Goal: Answer question/provide support: Answer question/provide support

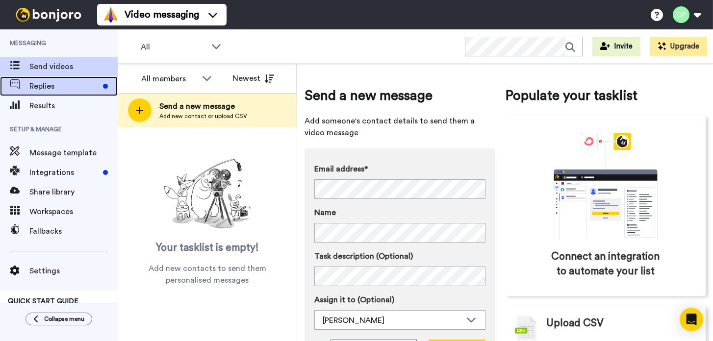
click at [46, 86] on span "Replies" at bounding box center [64, 86] width 70 height 12
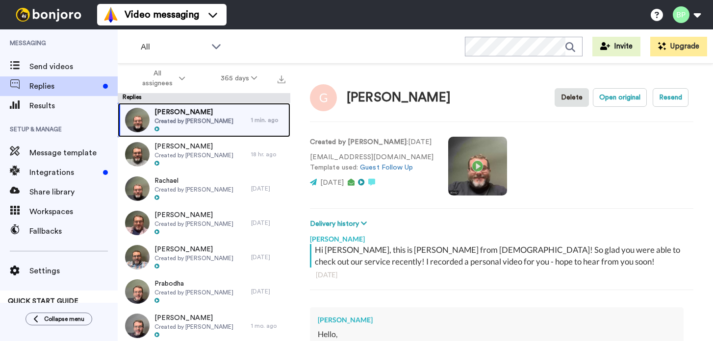
click at [235, 125] on div "[PERSON_NAME] Created by [PERSON_NAME]" at bounding box center [184, 120] width 133 height 34
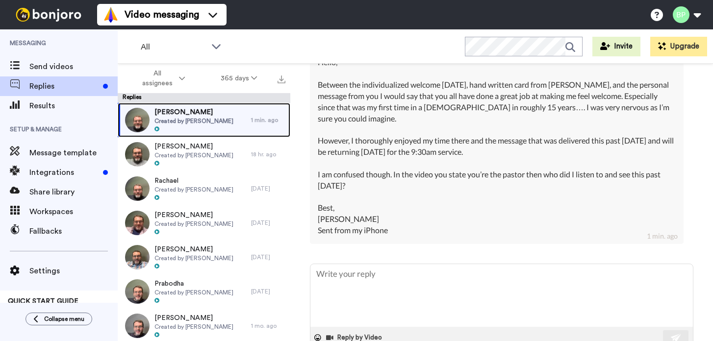
scroll to position [288, 0]
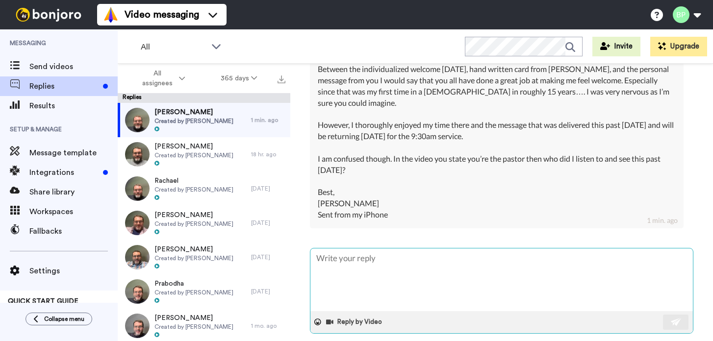
click at [401, 266] on textarea at bounding box center [501, 280] width 382 height 63
type textarea "x"
type textarea "H"
type textarea "x"
type textarea "He"
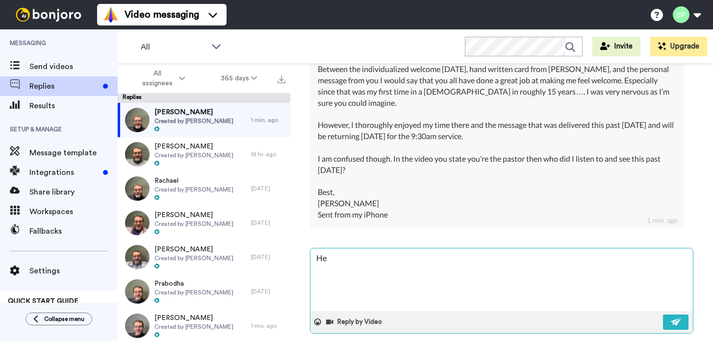
type textarea "x"
type textarea "Hey"
type textarea "x"
type textarea "Hey"
type textarea "x"
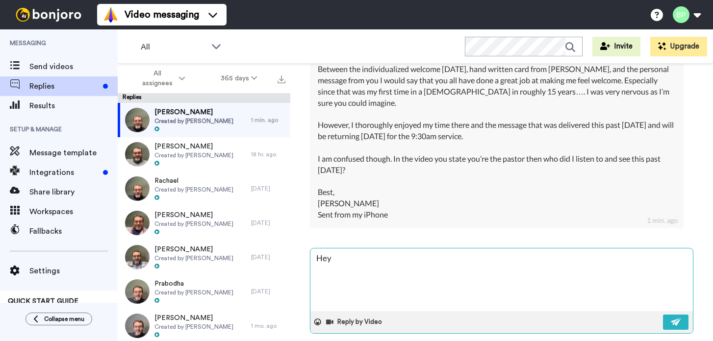
type textarea "Hey G"
type textarea "x"
type textarea "Hey Gr"
type textarea "x"
type textarea "Hey Gre"
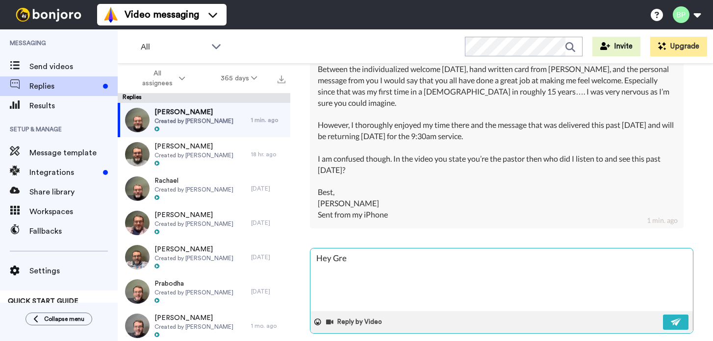
type textarea "x"
type textarea "Hey [PERSON_NAME]"
type textarea "x"
type textarea "Hey [PERSON_NAME]"
type textarea "x"
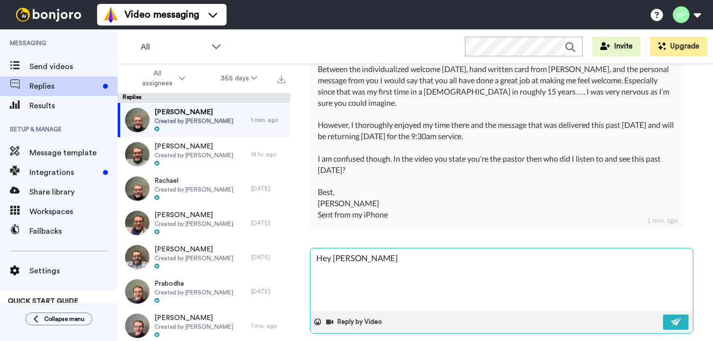
type textarea "Hey [PERSON_NAME]"
type textarea "x"
type textarea "Hey [PERSON_NAME]!"
type textarea "x"
type textarea "Hey [PERSON_NAME]"
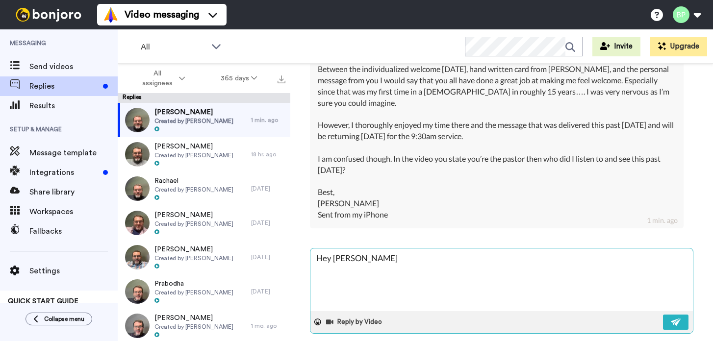
type textarea "x"
type textarea "Hey [PERSON_NAME]"
type textarea "x"
type textarea "Hey [PERSON_NAME]"
type textarea "x"
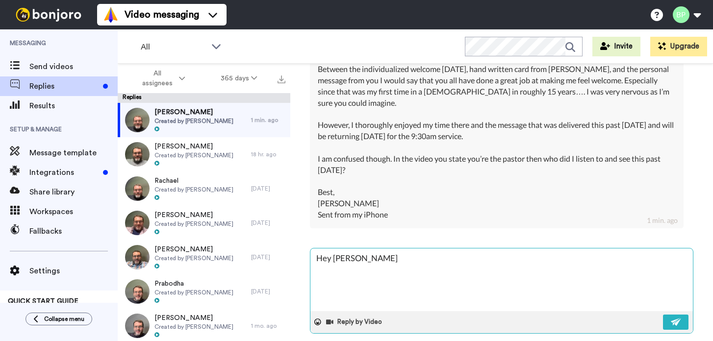
type textarea "Hey [PERSON_NAME]"
type textarea "x"
type textarea "Hey [PERSON_NAME]!"
type textarea "x"
type textarea "Hey [PERSON_NAME]!"
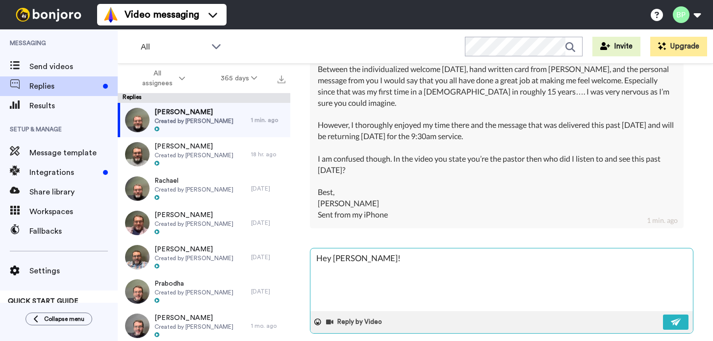
type textarea "x"
type textarea "Hey [PERSON_NAME]! S"
type textarea "x"
type textarea "Hey [PERSON_NAME]! So"
type textarea "x"
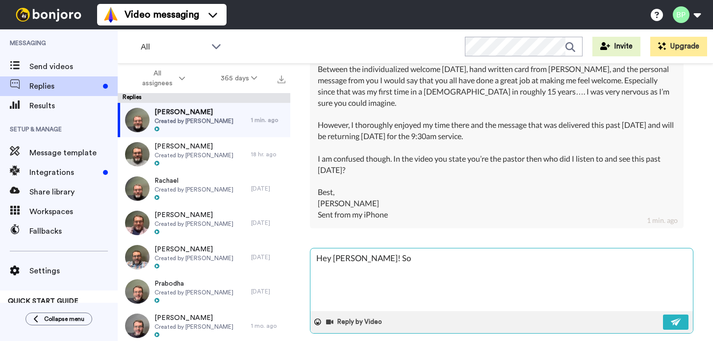
type textarea "Hey [PERSON_NAME]! So"
type textarea "x"
type textarea "Hey [PERSON_NAME]! So g"
type textarea "x"
type textarea "Hey [PERSON_NAME]! So gl"
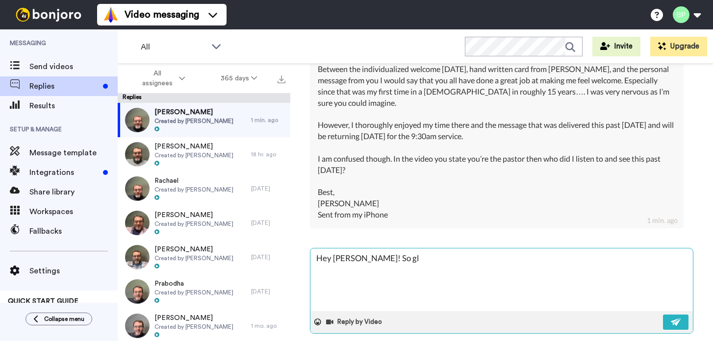
type textarea "x"
type textarea "Hey [PERSON_NAME]! So gla"
type textarea "x"
type textarea "Hey [PERSON_NAME]! So glad"
type textarea "x"
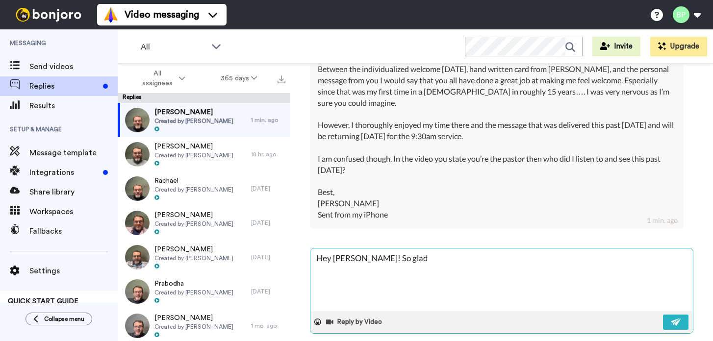
type textarea "Hey [PERSON_NAME]! So glad"
type textarea "x"
type textarea "Hey [PERSON_NAME]! So glad y"
type textarea "x"
type textarea "Hey [PERSON_NAME]! So glad yo"
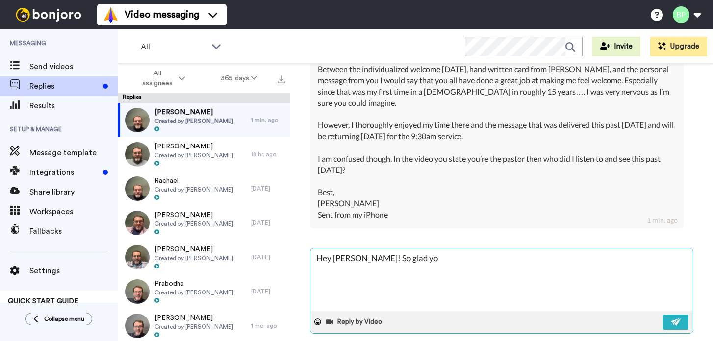
type textarea "x"
type textarea "Hey [PERSON_NAME]! So glad you"
type textarea "x"
type textarea "Hey [PERSON_NAME]! So glad you"
type textarea "x"
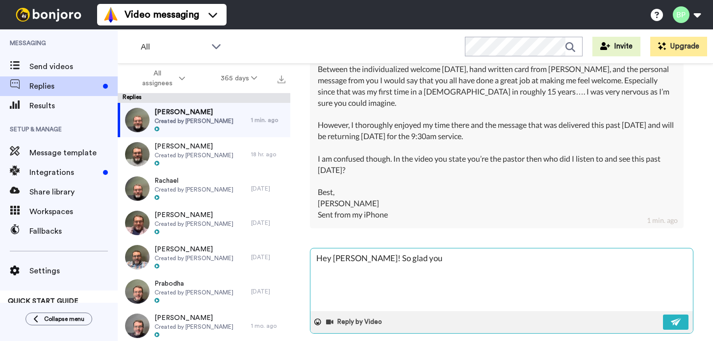
type textarea "Hey [PERSON_NAME]! So glad you f"
type textarea "x"
type textarea "Hey [PERSON_NAME]! So glad you fe"
type textarea "x"
type textarea "Hey [PERSON_NAME]! So glad you fel"
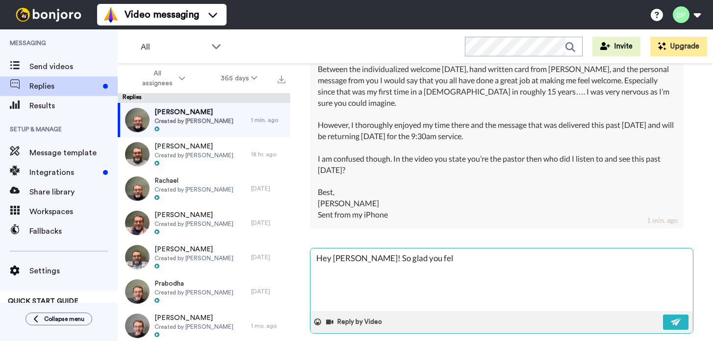
type textarea "x"
type textarea "Hey [PERSON_NAME]! So glad you felt"
type textarea "x"
type textarea "Hey [PERSON_NAME]! So glad you felt"
type textarea "x"
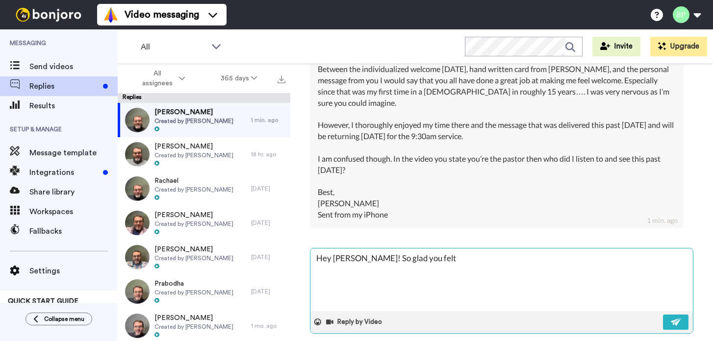
type textarea "Hey [PERSON_NAME]! So glad you felt w"
type textarea "x"
type textarea "Hey [PERSON_NAME]! So glad you felt we"
type textarea "x"
type textarea "Hey [PERSON_NAME]! So glad you felt wel"
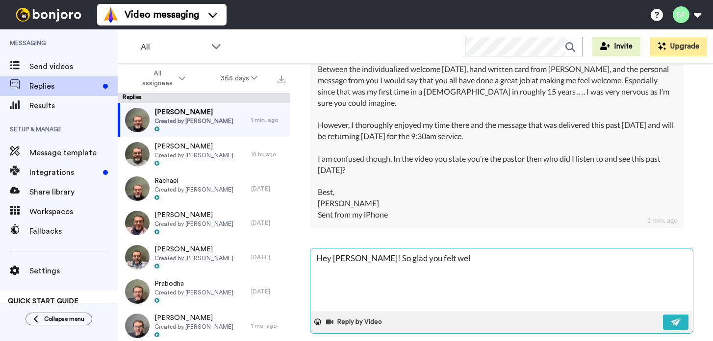
type textarea "x"
type textarea "Hey [PERSON_NAME]! So glad you felt welc"
type textarea "x"
type textarea "Hey [PERSON_NAME]! So glad you felt welco"
type textarea "x"
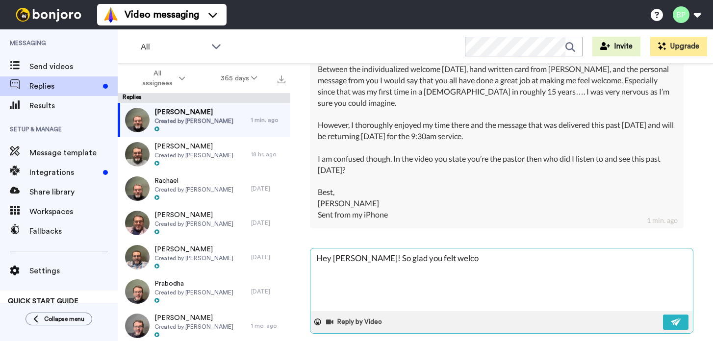
type textarea "Hey [PERSON_NAME]! So glad you felt welcom"
type textarea "x"
type textarea "Hey [PERSON_NAME]! So glad you felt welcome"
type textarea "x"
type textarea "Hey [PERSON_NAME]! So glad you felt welcome"
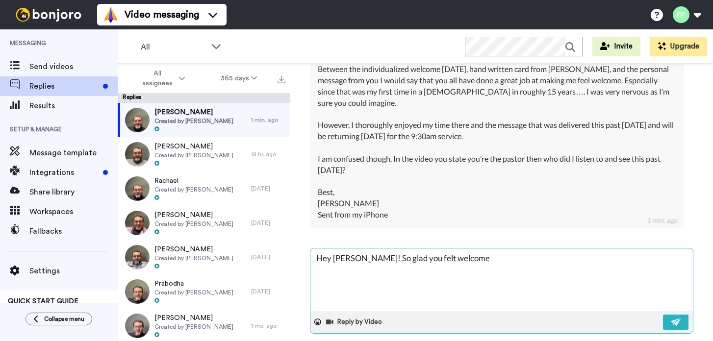
type textarea "x"
type textarea "Hey [PERSON_NAME]! So glad you felt welcome a"
type textarea "x"
type textarea "Hey [PERSON_NAME]! So glad you felt welcome an"
type textarea "x"
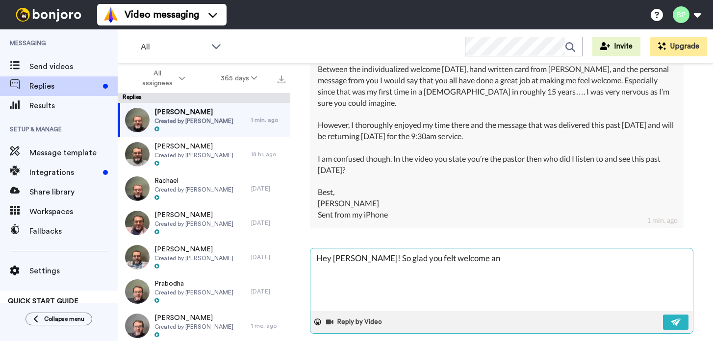
type textarea "Hey [PERSON_NAME]! So glad you felt welcome and"
type textarea "x"
type textarea "Hey [PERSON_NAME]! So glad you felt welcome and"
type textarea "x"
type textarea "Hey [PERSON_NAME]! So glad you felt welcome and s"
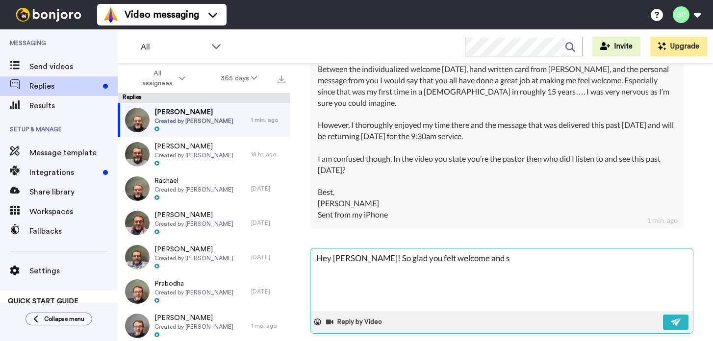
type textarea "x"
type textarea "Hey [PERSON_NAME]! So glad you felt welcome and su"
type textarea "x"
type textarea "Hey [PERSON_NAME]! So glad you felt welcome and sup"
type textarea "x"
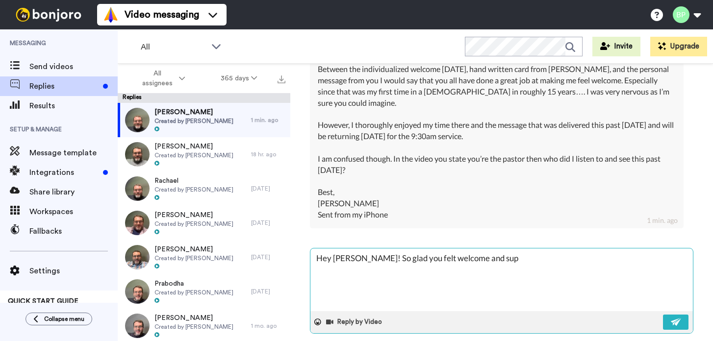
type textarea "Hey [PERSON_NAME]! So glad you felt welcome and supe"
type textarea "x"
type textarea "Hey [PERSON_NAME]! So glad you felt welcome and super"
type textarea "x"
type textarea "Hey [PERSON_NAME]! So glad you felt welcome and super"
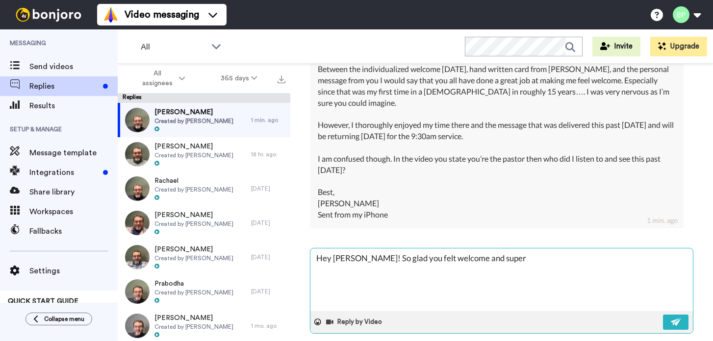
type textarea "x"
type textarea "Hey [PERSON_NAME]! So glad you felt welcome and super e"
type textarea "x"
type textarea "Hey [PERSON_NAME]! So glad you felt welcome and super ex"
type textarea "x"
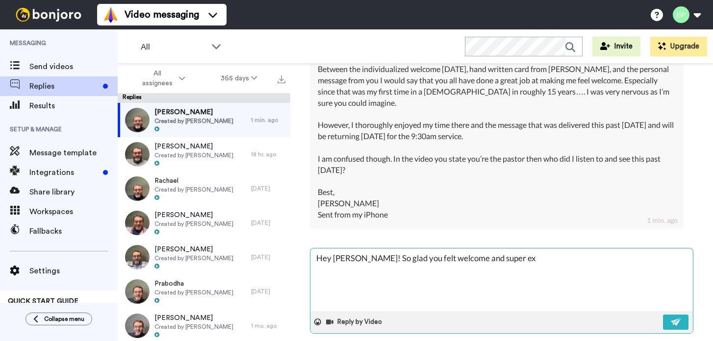
type textarea "Hey [PERSON_NAME]! So glad you felt welcome and super e"
type textarea "x"
type textarea "Hey [PERSON_NAME]! So glad you felt welcome and super"
type textarea "x"
type textarea "Hey [PERSON_NAME]! So glad you felt welcome and super g"
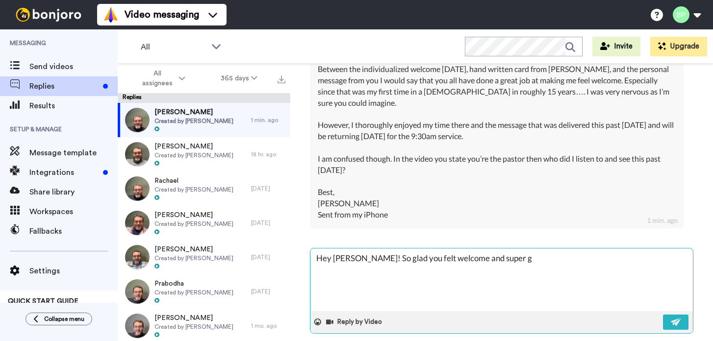
type textarea "x"
type textarea "Hey [PERSON_NAME]! So glad you felt welcome and super gl"
type textarea "x"
type textarea "Hey [PERSON_NAME]! So glad you felt welcome and super gla"
type textarea "x"
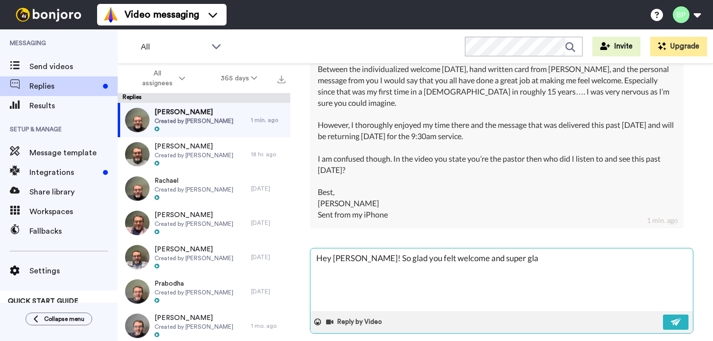
type textarea "Hey [PERSON_NAME]! So glad you felt welcome and super glad"
type textarea "x"
type textarea "Hey [PERSON_NAME]! So glad you felt welcome and super glad"
type textarea "x"
type textarea "Hey [PERSON_NAME]! So glad you felt welcome and super glad yo"
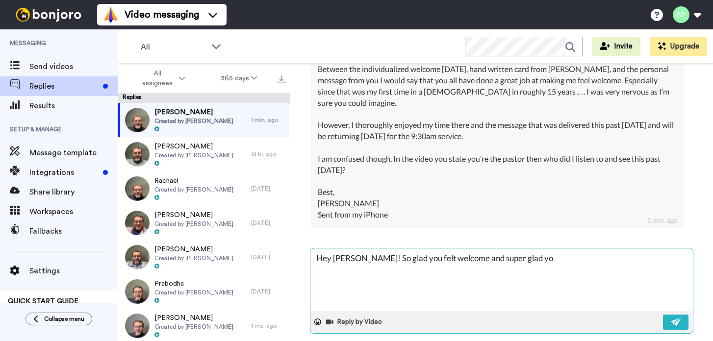
type textarea "x"
type textarea "Hey [PERSON_NAME]! So glad you felt welcome and super glad you"
type textarea "x"
type textarea "Hey [PERSON_NAME]! So glad you felt welcome and super glad you'"
type textarea "x"
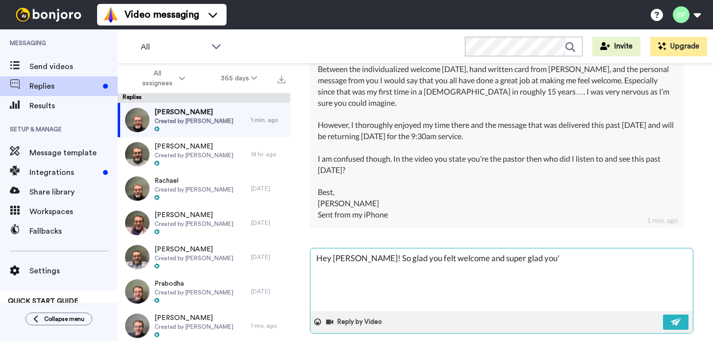
type textarea "Hey [PERSON_NAME]! So glad you felt welcome and super glad you'r"
type textarea "x"
type textarea "Hey [PERSON_NAME]! So glad you felt welcome and super glad you're"
type textarea "x"
type textarea "Hey [PERSON_NAME]! So glad you felt welcome and super glad you're"
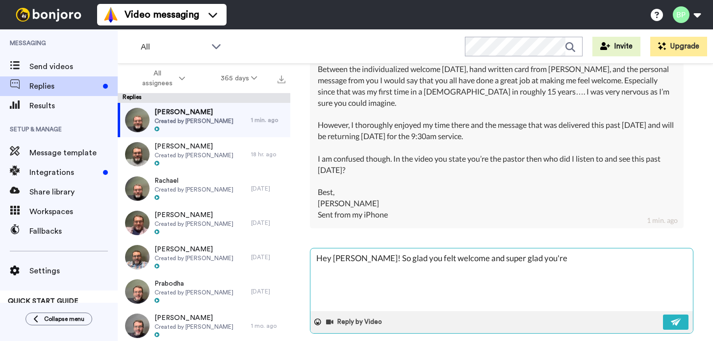
type textarea "x"
type textarea "Hey [PERSON_NAME]! So glad you felt welcome and super glad you're c"
type textarea "x"
type textarea "Hey [PERSON_NAME]! So glad you felt welcome and super glad you're com"
type textarea "x"
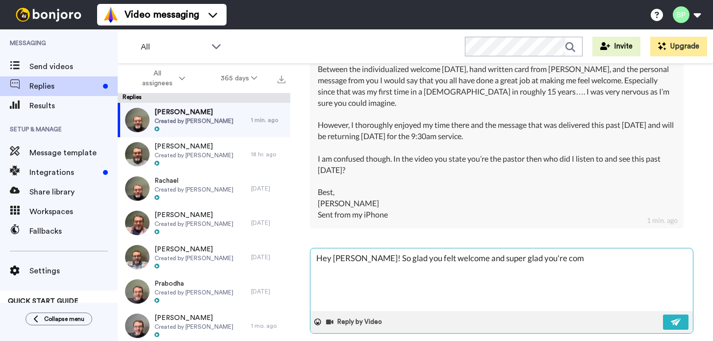
type textarea "Hey [PERSON_NAME]! So glad you felt welcome and super glad you're comn"
type textarea "x"
type textarea "Hey [PERSON_NAME]! So glad you felt welcome and super glad you're comng"
type textarea "x"
type textarea "Hey [PERSON_NAME]! So glad you felt welcome and super glad you're comn"
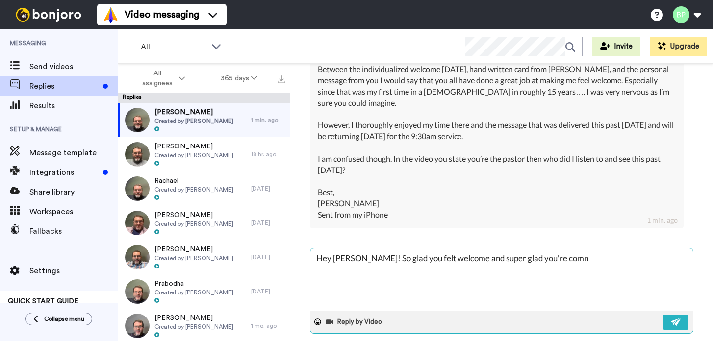
type textarea "x"
type textarea "Hey [PERSON_NAME]! So glad you felt welcome and super glad you're comni"
type textarea "x"
type textarea "Hey [PERSON_NAME]! So glad you felt welcome and super glad you're comn"
type textarea "x"
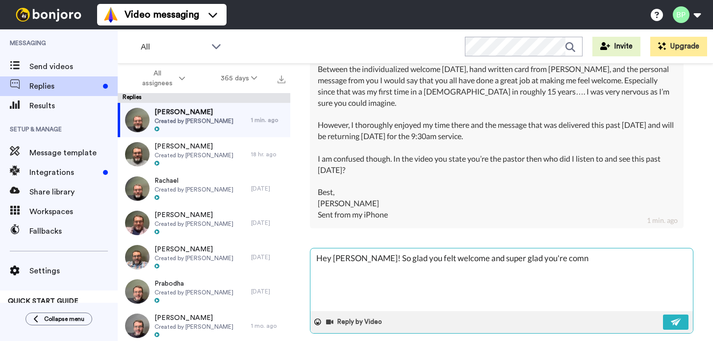
type textarea "Hey [PERSON_NAME]! So glad you felt welcome and super glad you're com"
type textarea "x"
type textarea "Hey [PERSON_NAME]! So glad you felt welcome and super glad you're comi"
type textarea "x"
type textarea "Hey [PERSON_NAME]! So glad you felt welcome and super glad you're comin"
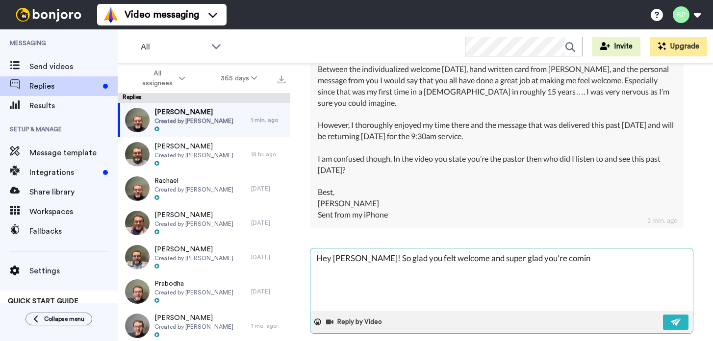
type textarea "x"
type textarea "Hey [PERSON_NAME]! So glad you felt welcome and super glad you're coming"
type textarea "x"
type textarea "Hey [PERSON_NAME]! So glad you felt welcome and super glad you're coming"
type textarea "x"
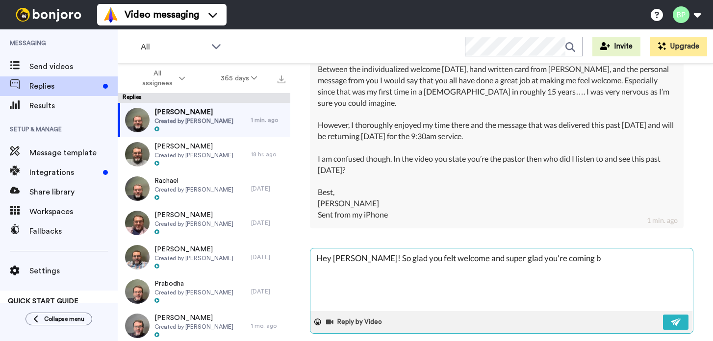
type textarea "Hey [PERSON_NAME]! So glad you felt welcome and super glad you're coming ba"
type textarea "x"
type textarea "Hey [PERSON_NAME]! So glad you felt welcome and super glad you're coming bac"
type textarea "x"
type textarea "Hey [PERSON_NAME]! So glad you felt welcome and super glad you're coming back"
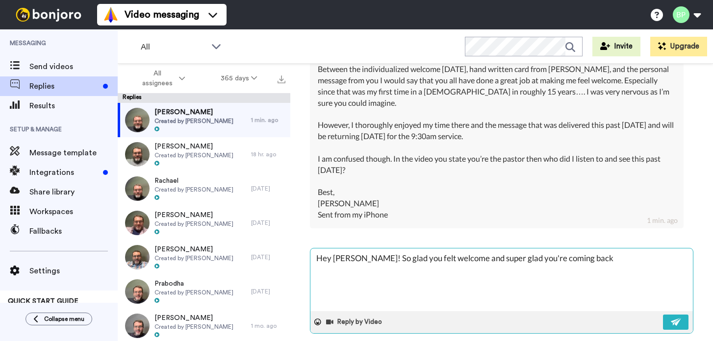
type textarea "x"
type textarea "Hey [PERSON_NAME]! So glad you felt welcome and super glad you're coming back t"
type textarea "x"
type textarea "Hey [PERSON_NAME]! So glad you felt welcome and super glad you're coming back th"
type textarea "x"
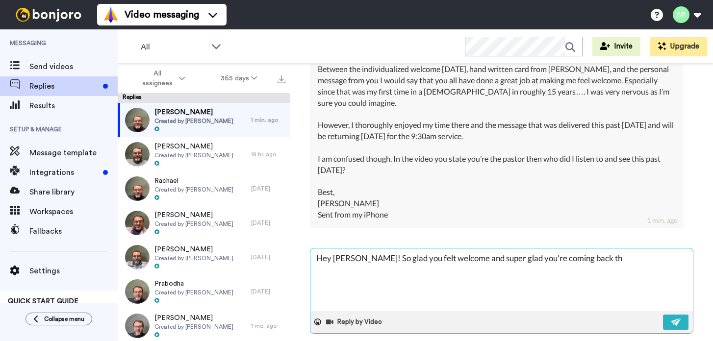
type textarea "Hey [PERSON_NAME]! So glad you felt welcome and super glad you're coming back t…"
type textarea "x"
type textarea "Hey [PERSON_NAME]! So glad you felt welcome and super glad you're coming back t…"
type textarea "x"
type textarea "Hey [PERSON_NAME]! So glad you felt welcome and super glad you're coming back t…"
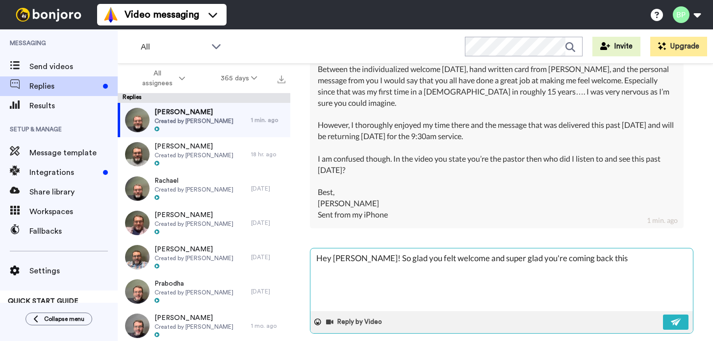
type textarea "x"
type textarea "Hey [PERSON_NAME]! So glad you felt welcome and super glad you're coming back t…"
type textarea "x"
type textarea "Hey [PERSON_NAME]! So glad you felt welcome and super glad you're coming back t…"
type textarea "x"
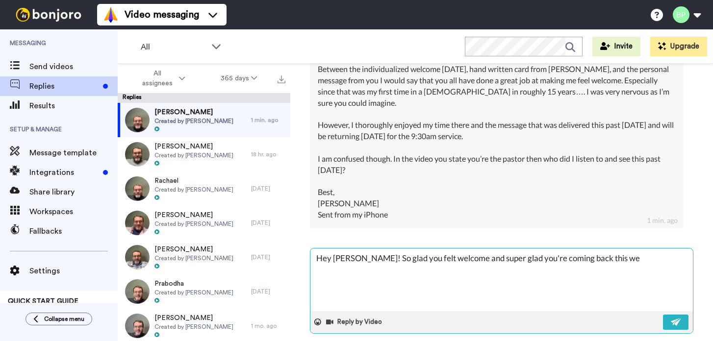
type textarea "Hey [PERSON_NAME]! So glad you felt welcome and super glad you're coming back t…"
type textarea "x"
type textarea "Hey [PERSON_NAME]! So glad you felt welcome and super glad you're coming back t…"
type textarea "x"
type textarea "Hey [PERSON_NAME]! So glad you felt welcome and super glad you're coming back t…"
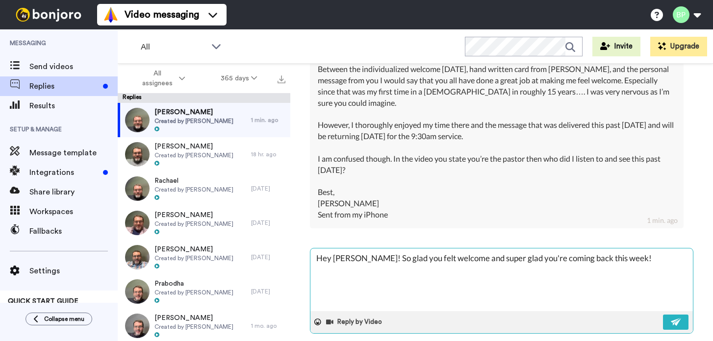
type textarea "x"
type textarea "Hey [PERSON_NAME]! So glad you felt welcome and super glad you're coming back t…"
type textarea "x"
type textarea "Hey [PERSON_NAME]! So glad you felt welcome and super glad you're coming back t…"
type textarea "x"
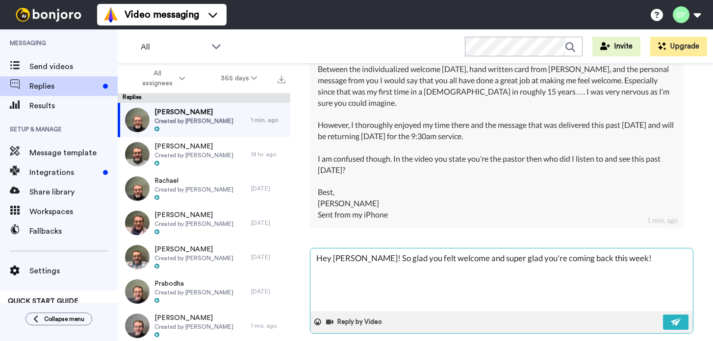
type textarea "Hey [PERSON_NAME]! So glad you felt welcome and super glad you're coming back t…"
type textarea "x"
type textarea "Hey [PERSON_NAME]! So glad you felt welcome and super glad you're coming back t…"
type textarea "x"
type textarea "Hey [PERSON_NAME]! So glad you felt welcome and super glad you're coming back t…"
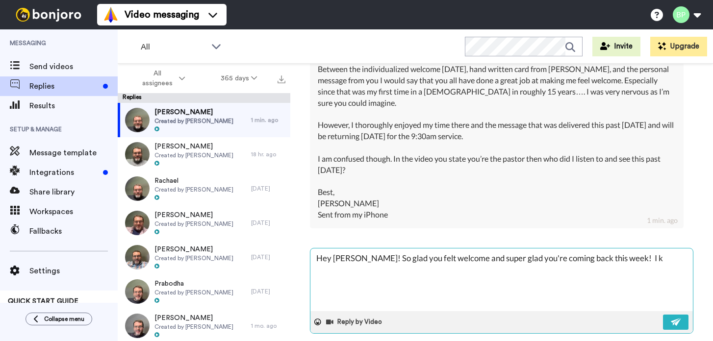
type textarea "x"
type textarea "Hey [PERSON_NAME]! So glad you felt welcome and super glad you're coming back t…"
type textarea "x"
type textarea "Hey [PERSON_NAME]! So glad you felt welcome and super glad you're coming back t…"
type textarea "x"
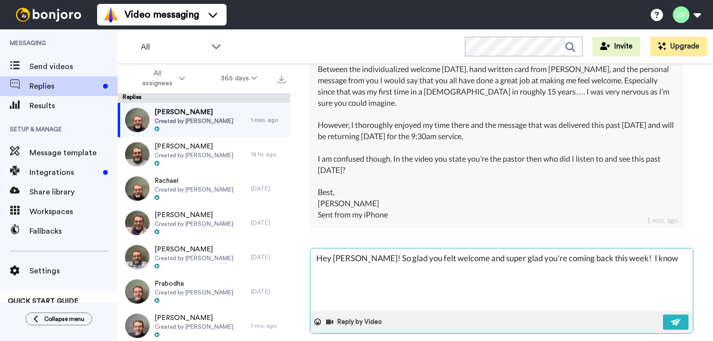
type textarea "Hey [PERSON_NAME]! So glad you felt welcome and super glad you're coming back t…"
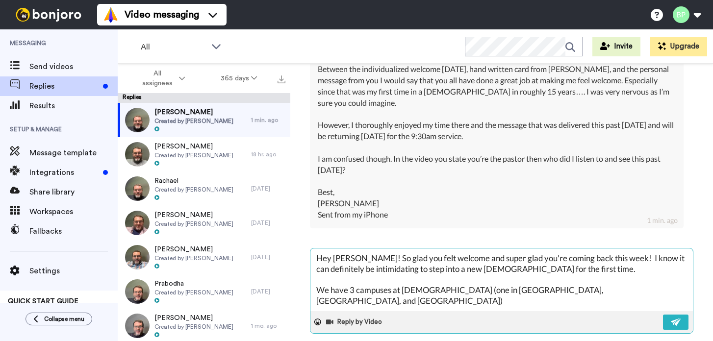
click at [455, 277] on textarea "Hey [PERSON_NAME]! So glad you felt welcome and super glad you're coming back t…" at bounding box center [501, 280] width 382 height 63
click at [622, 274] on textarea "Hey [PERSON_NAME]! So glad you felt welcome and super glad you're coming back t…" at bounding box center [501, 280] width 382 height 63
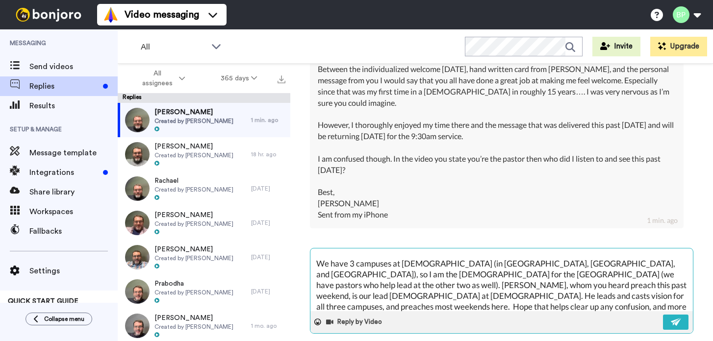
scroll to position [32, 0]
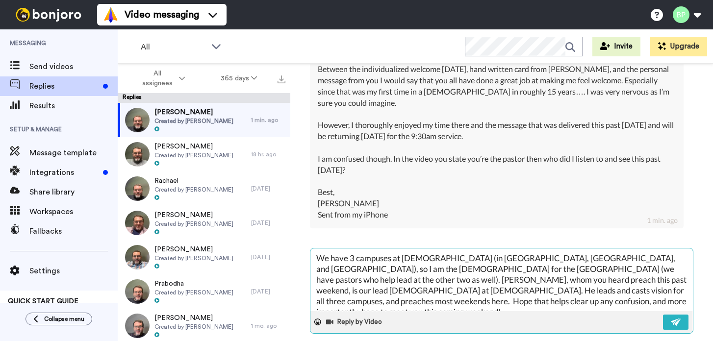
click at [650, 249] on textarea "Hey [PERSON_NAME]! So glad you felt welcome and super glad you're coming back t…" at bounding box center [501, 280] width 382 height 63
click at [673, 318] on img at bounding box center [676, 322] width 11 height 8
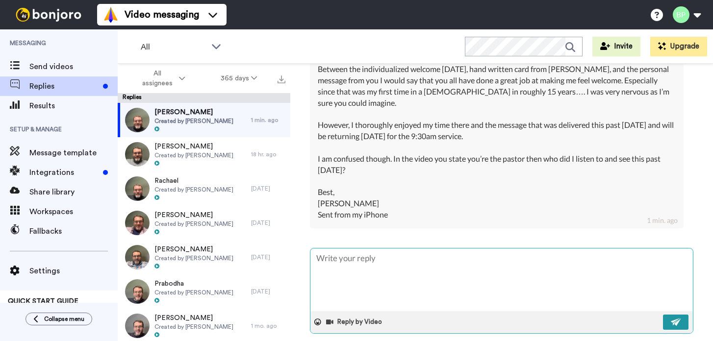
scroll to position [0, 0]
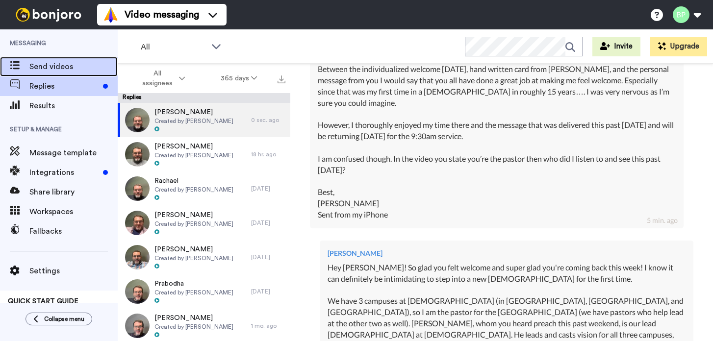
click at [59, 70] on span "Send videos" at bounding box center [73, 67] width 88 height 12
